Goal: Find specific page/section: Find specific page/section

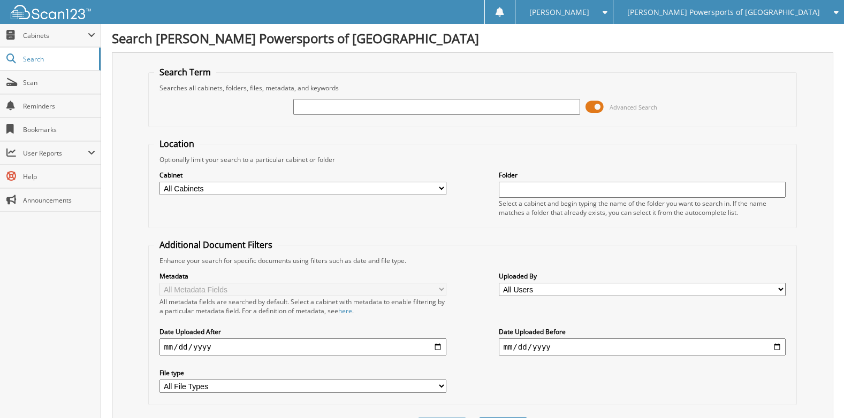
click at [349, 108] on input "text" at bounding box center [436, 107] width 286 height 16
type input "[PERSON_NAME]"
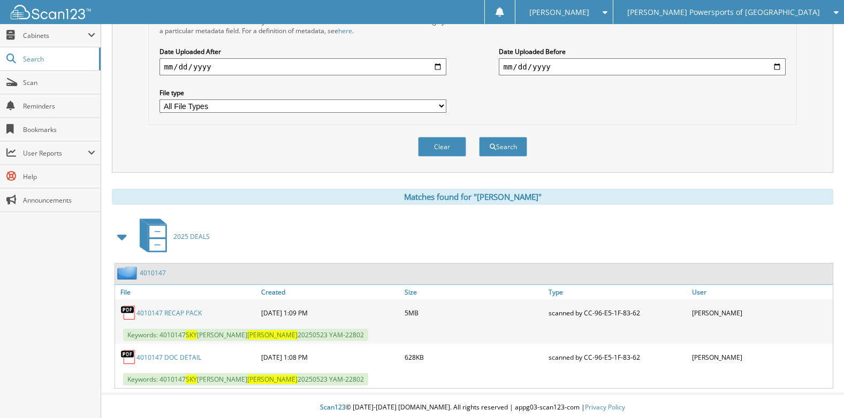
scroll to position [284, 0]
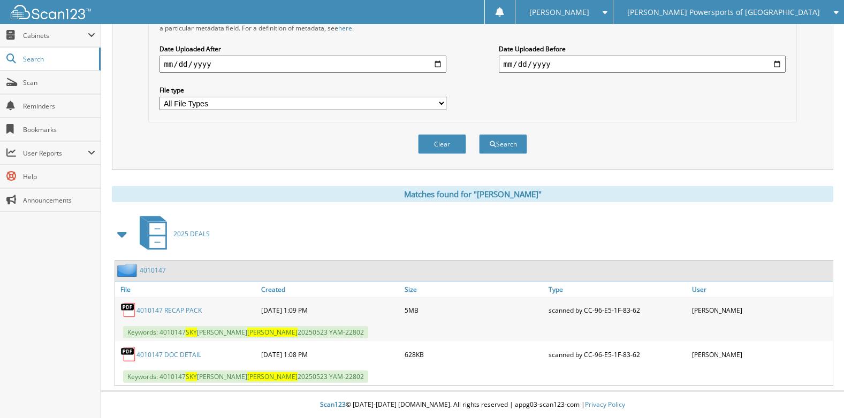
click at [155, 267] on link "4010147" at bounding box center [153, 270] width 26 height 9
